Goal: Find contact information: Find contact information

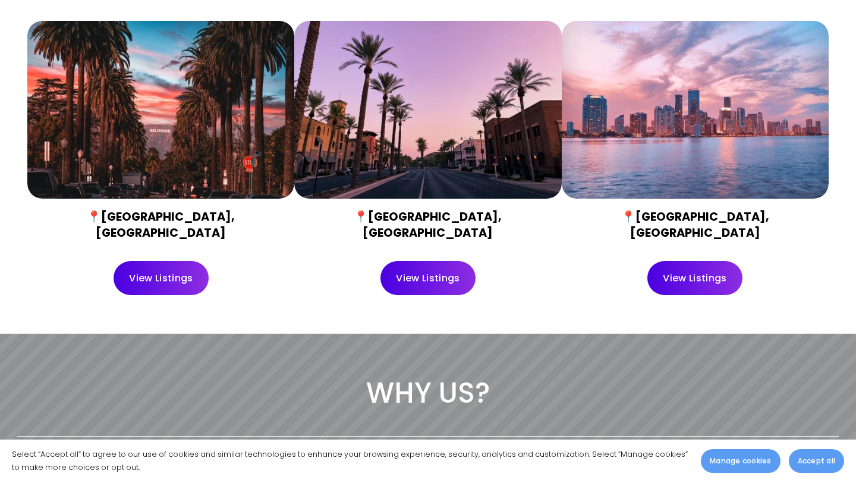
scroll to position [488, 0]
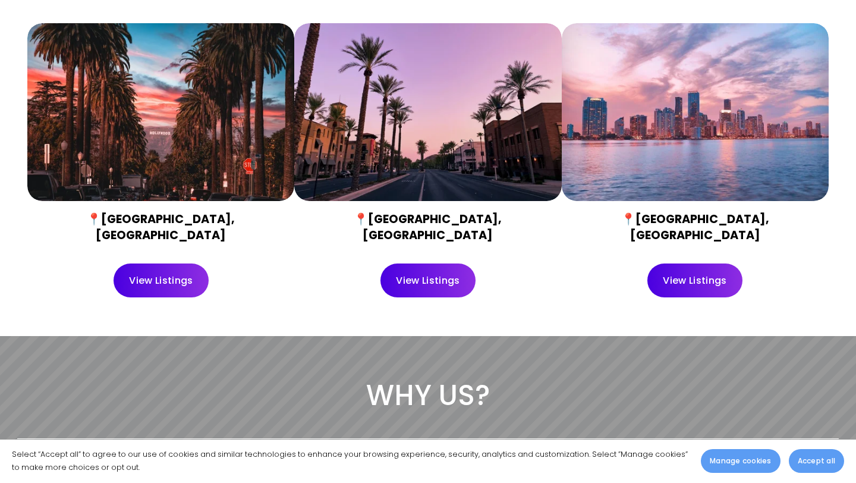
click at [184, 273] on link "View Listings" at bounding box center [162, 280] width 96 height 34
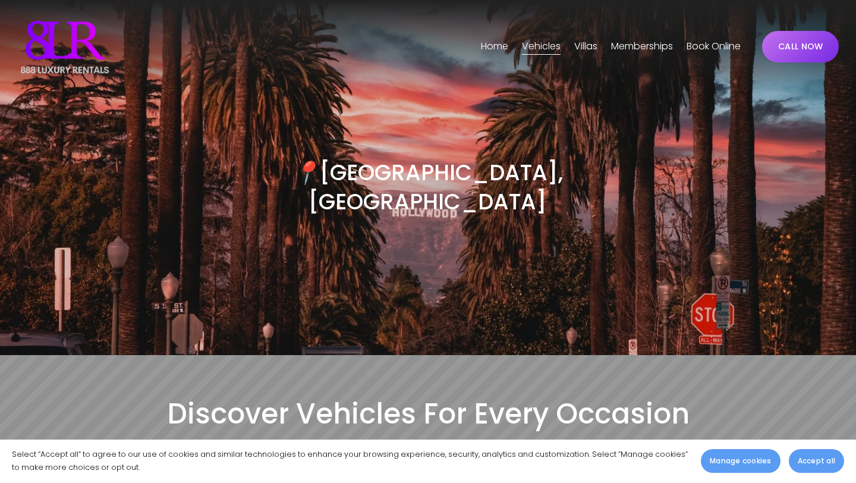
click at [491, 48] on link "Home" at bounding box center [494, 46] width 27 height 19
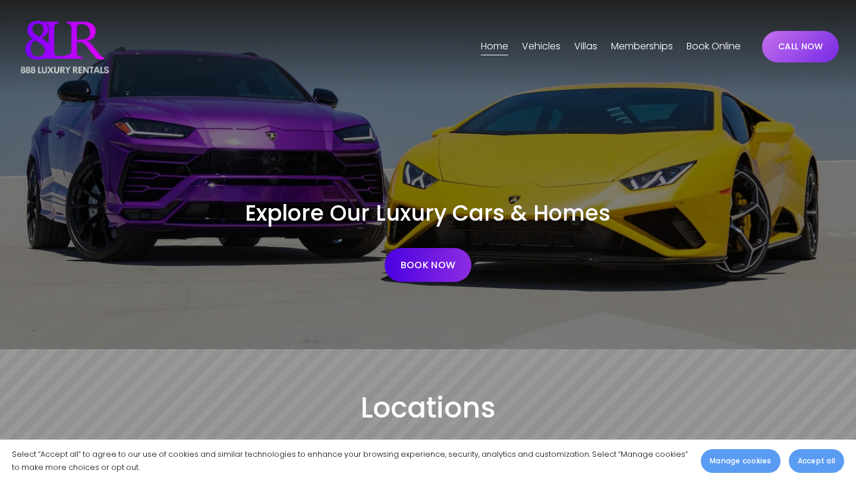
click at [0, 0] on span "[GEOGRAPHIC_DATA]" at bounding box center [0, 0] width 0 height 0
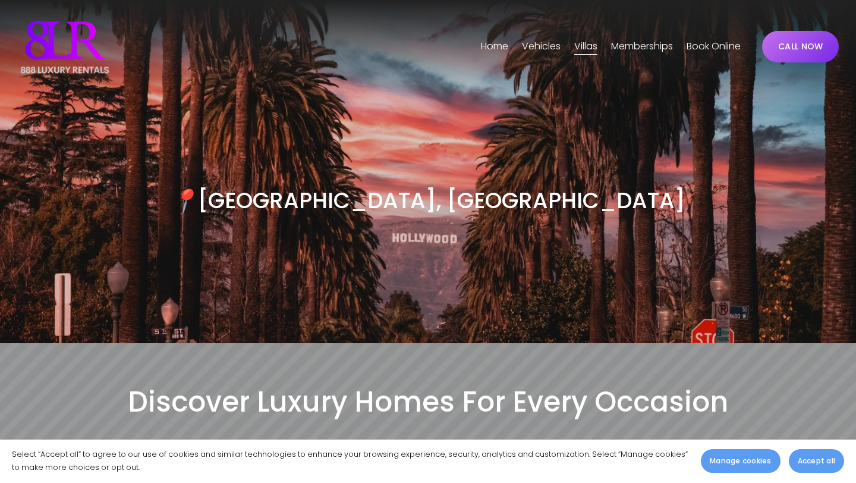
click at [491, 49] on link "Home" at bounding box center [494, 46] width 27 height 19
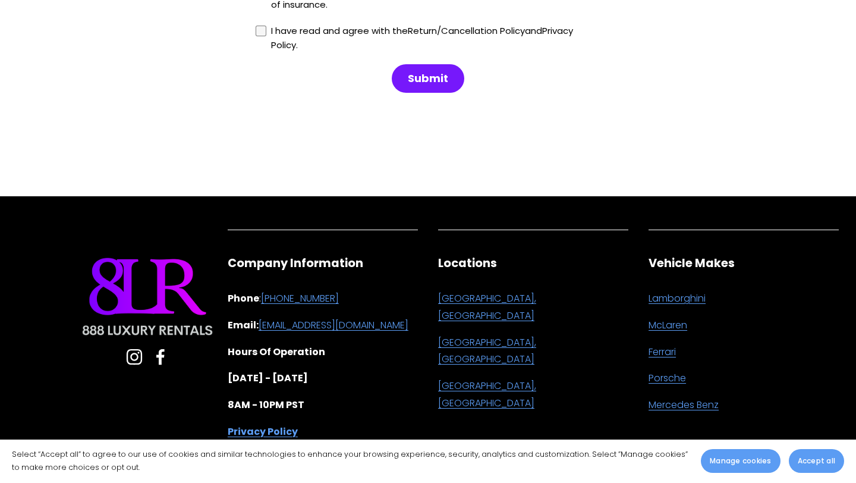
scroll to position [3029, 0]
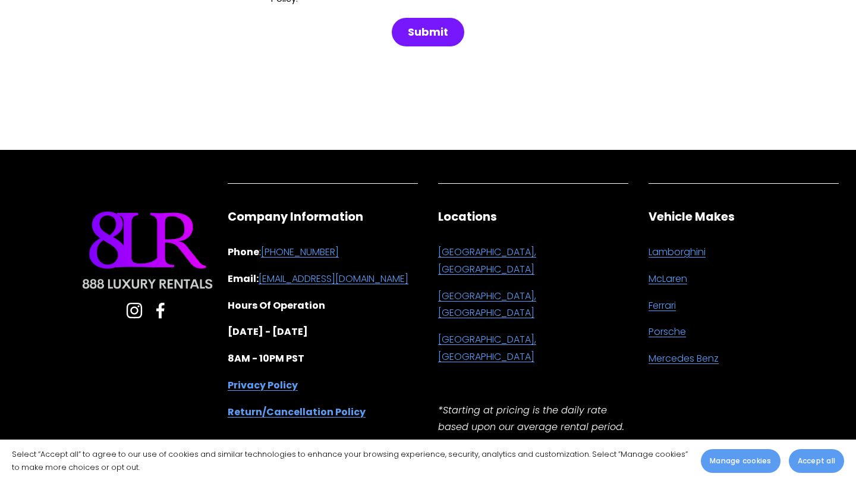
drag, startPoint x: 365, startPoint y: 237, endPoint x: 250, endPoint y: 226, distance: 115.2
click at [250, 226] on div "Company Information Phone : [PHONE_NUMBER] Email: [EMAIL_ADDRESS][DOMAIN_NAME] …" at bounding box center [323, 315] width 190 height 212
click at [379, 224] on div "Company Information Phone : +1 (480)915-4326 Email: support@888-luxuryrentals.c…" at bounding box center [323, 315] width 190 height 212
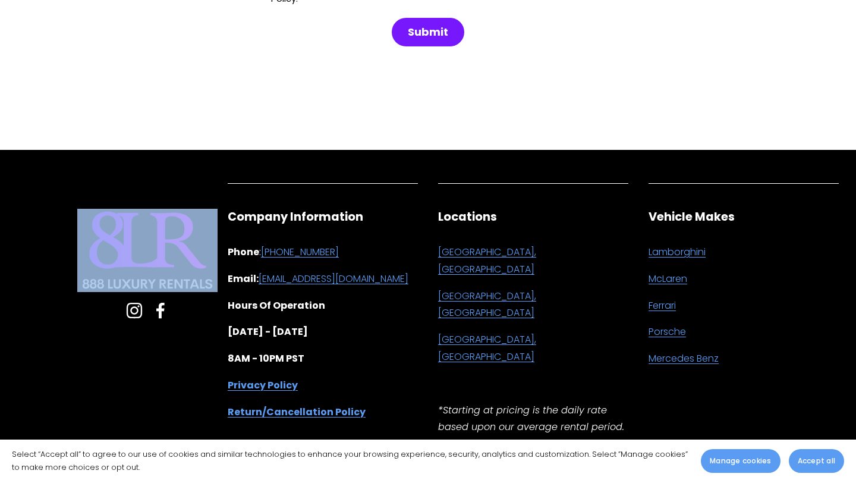
drag, startPoint x: 75, startPoint y: 267, endPoint x: 184, endPoint y: 268, distance: 108.2
click at [184, 268] on div "Company Information Phone : +1 (480)915-4326 Email: support@888-luxuryrentals.c…" at bounding box center [217, 324] width 421 height 293
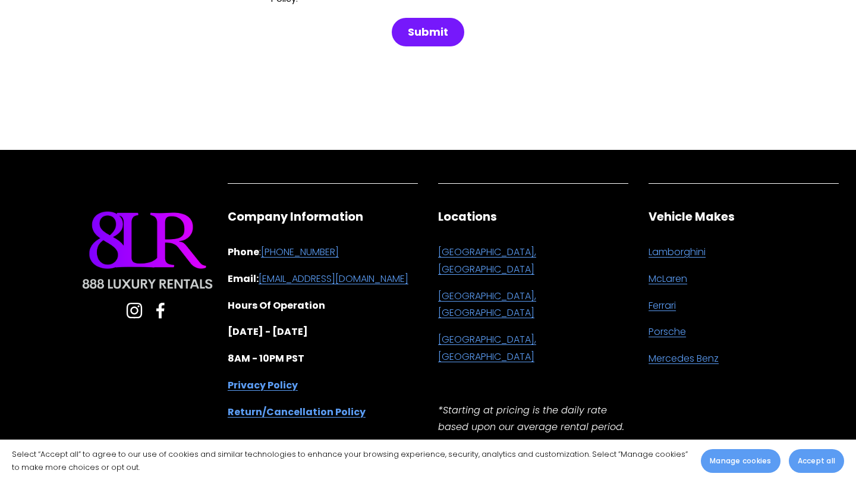
click at [187, 268] on div at bounding box center [147, 250] width 140 height 83
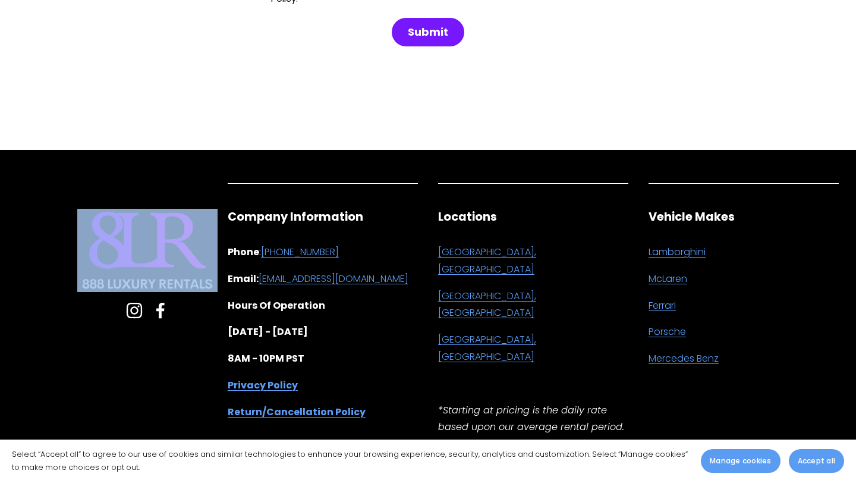
drag, startPoint x: 212, startPoint y: 266, endPoint x: 59, endPoint y: 260, distance: 153.5
click at [59, 260] on div "Company Information Phone : +1 (480)915-4326 Email: support@888-luxuryrentals.c…" at bounding box center [217, 324] width 421 height 293
copy div
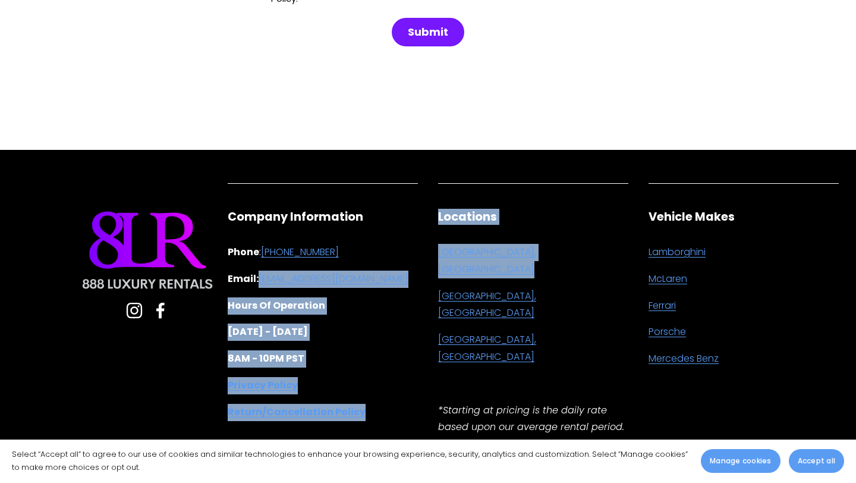
drag, startPoint x: 429, startPoint y: 265, endPoint x: 308, endPoint y: 259, distance: 120.8
click at [308, 259] on div "Company Information Phone : +1 (480)915-4326 Email: support@888-luxuryrentals.c…" at bounding box center [427, 329] width 841 height 302
click at [385, 327] on div "Company Information Phone : +1 (480)915-4326 Email: support@888-luxuryrentals.c…" at bounding box center [323, 315] width 190 height 212
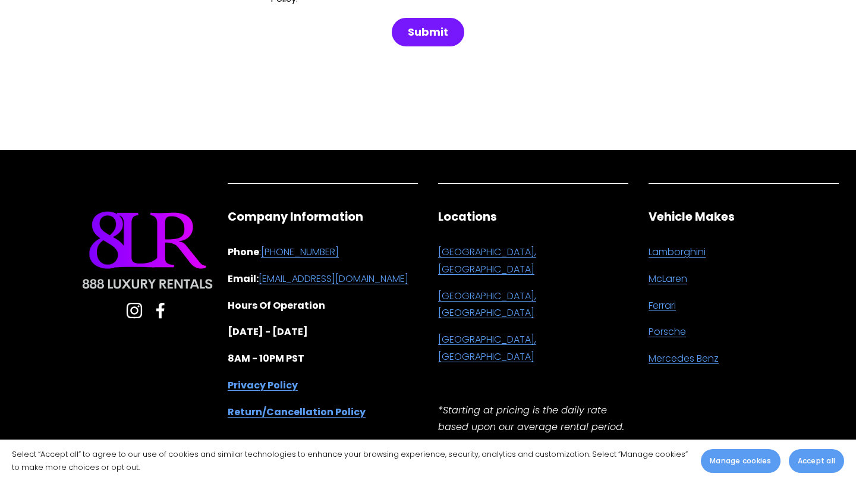
drag, startPoint x: 417, startPoint y: 265, endPoint x: 260, endPoint y: 261, distance: 156.9
click at [260, 270] on p "Email: support@888-luxuryrentals.com" at bounding box center [323, 278] width 190 height 17
copy link "[EMAIL_ADDRESS][DOMAIN_NAME]"
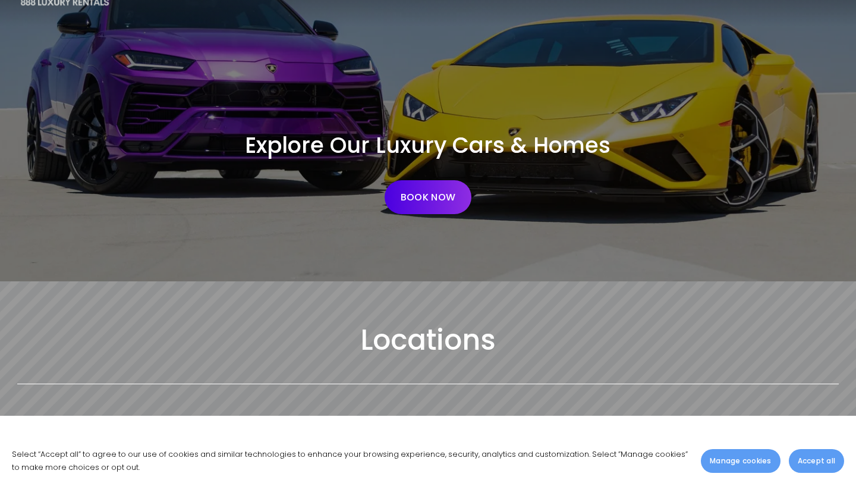
scroll to position [0, 0]
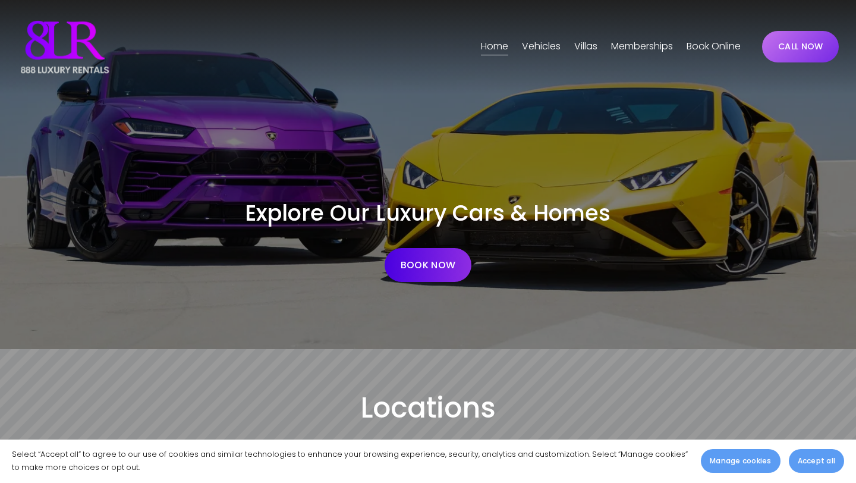
click at [713, 47] on link "Book Online" at bounding box center [713, 46] width 54 height 19
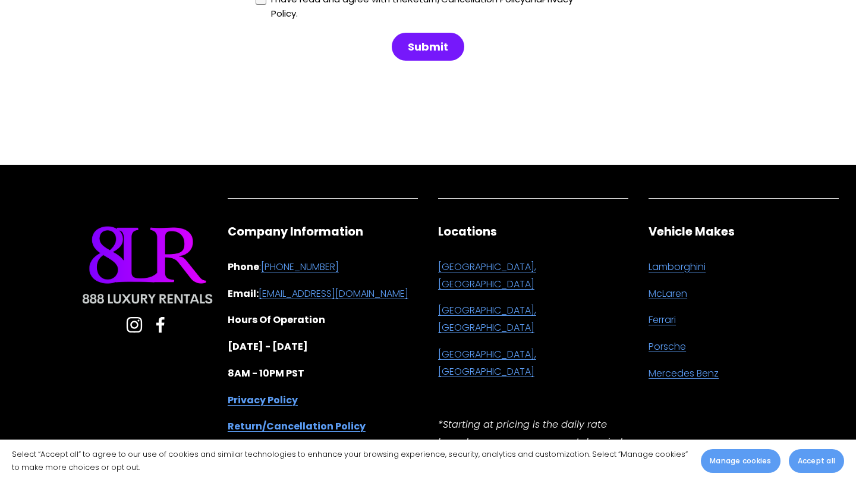
scroll to position [1474, 0]
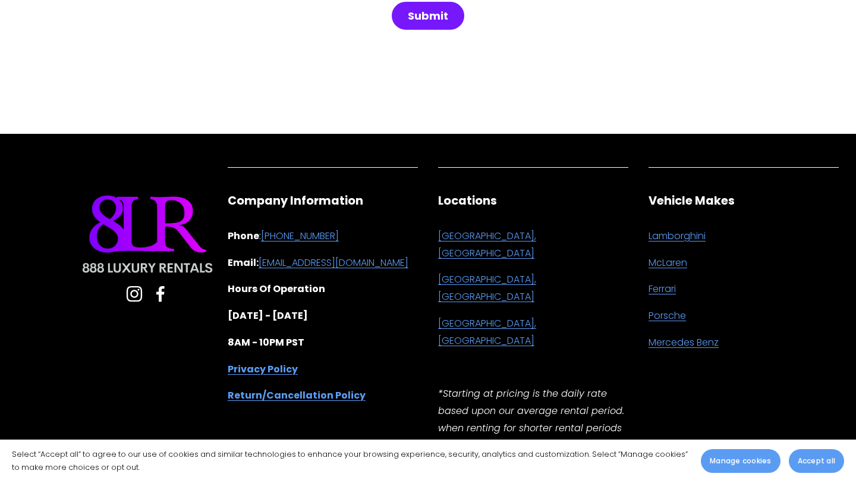
click at [363, 233] on p "Phone : [PHONE_NUMBER]" at bounding box center [323, 236] width 190 height 17
drag, startPoint x: 362, startPoint y: 234, endPoint x: 268, endPoint y: 231, distance: 93.9
click at [268, 231] on p "Phone : [PHONE_NUMBER]" at bounding box center [323, 236] width 190 height 17
copy link "[PHONE_NUMBER]"
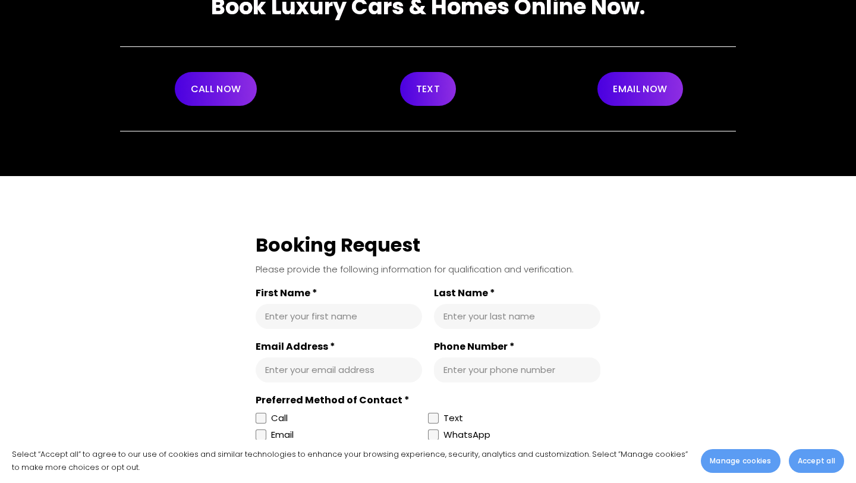
scroll to position [0, 0]
